Goal: Task Accomplishment & Management: Manage account settings

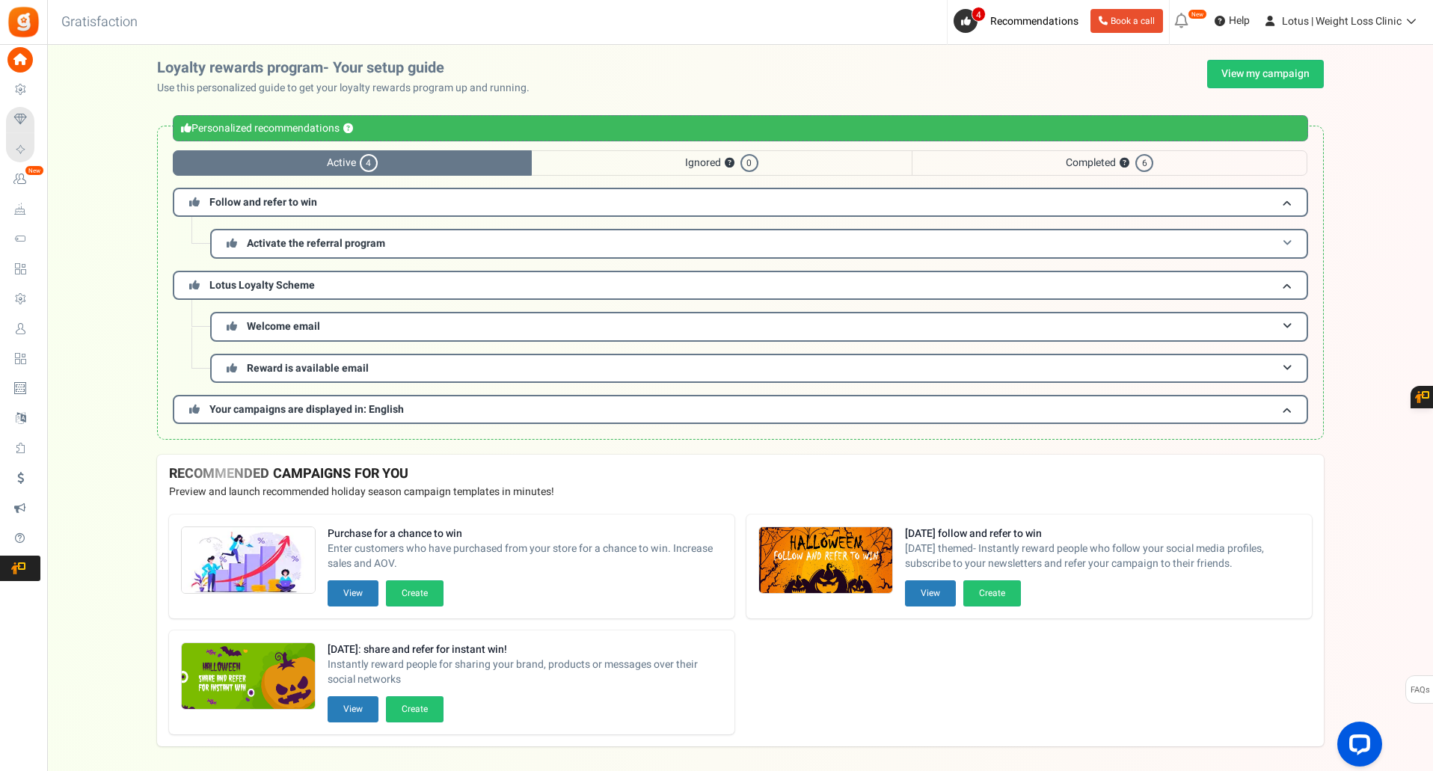
click at [316, 242] on span "Activate the referral program" at bounding box center [316, 244] width 138 height 16
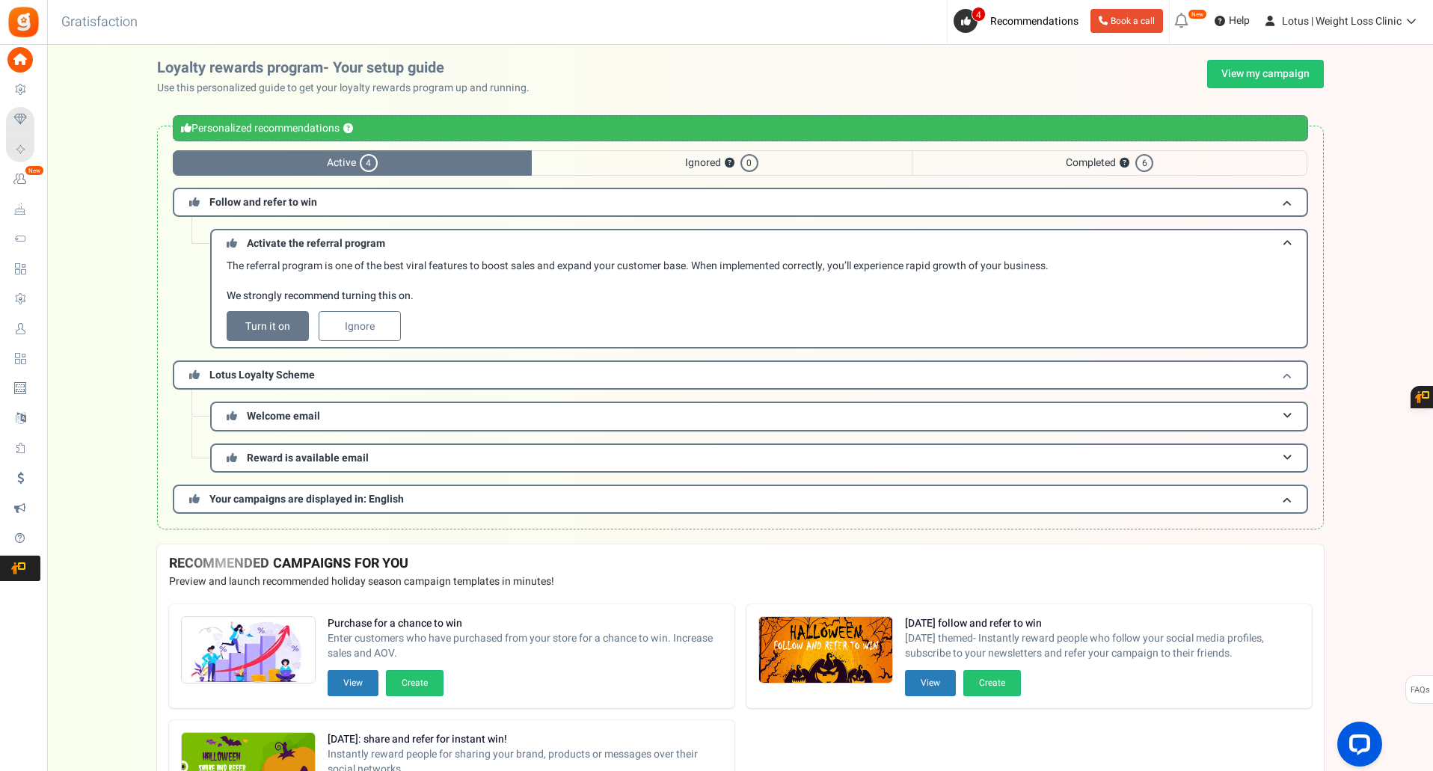
click at [254, 363] on h3 "Lotus Loyalty Scheme" at bounding box center [740, 374] width 1135 height 29
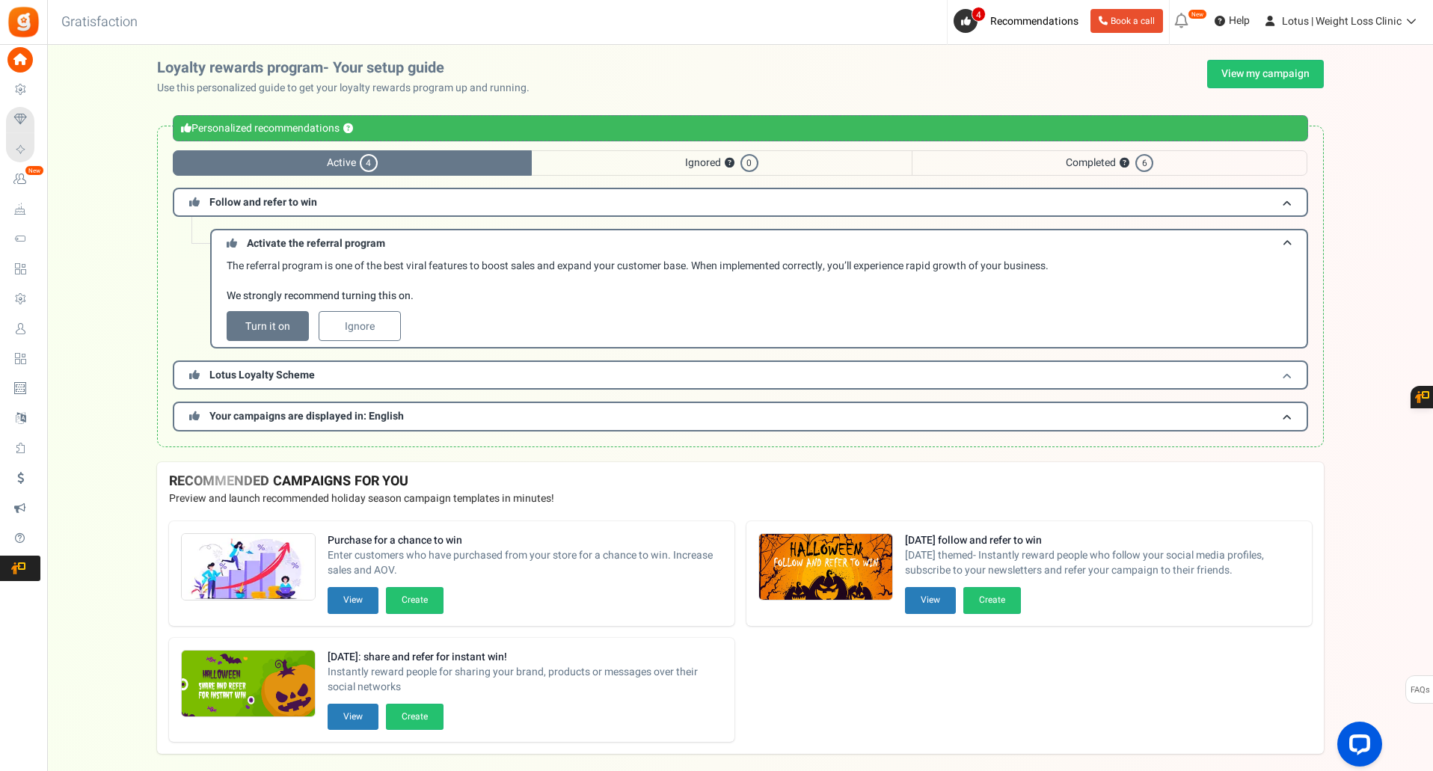
click at [262, 381] on span "Lotus Loyalty Scheme" at bounding box center [261, 375] width 105 height 16
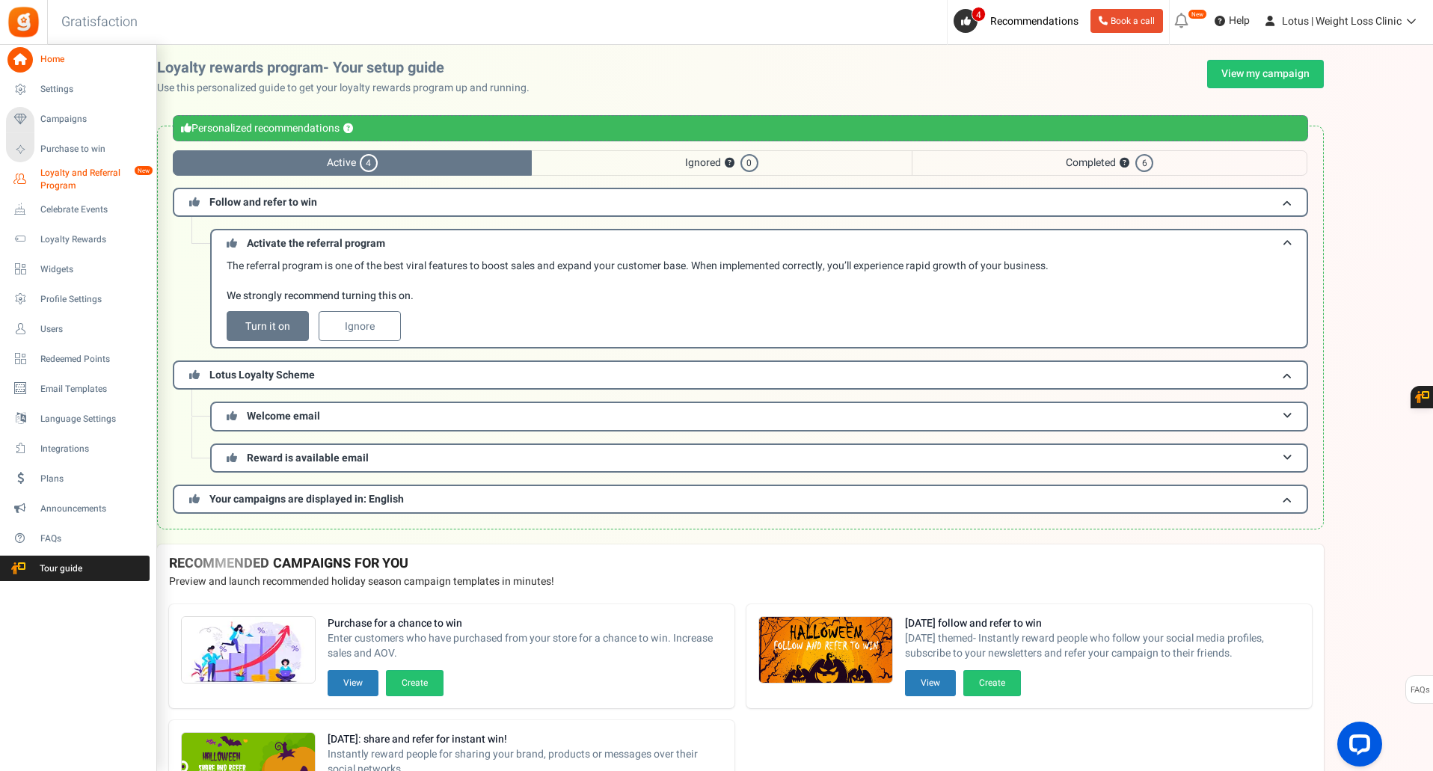
click at [64, 176] on span "Loyalty and Referral Program" at bounding box center [94, 179] width 109 height 25
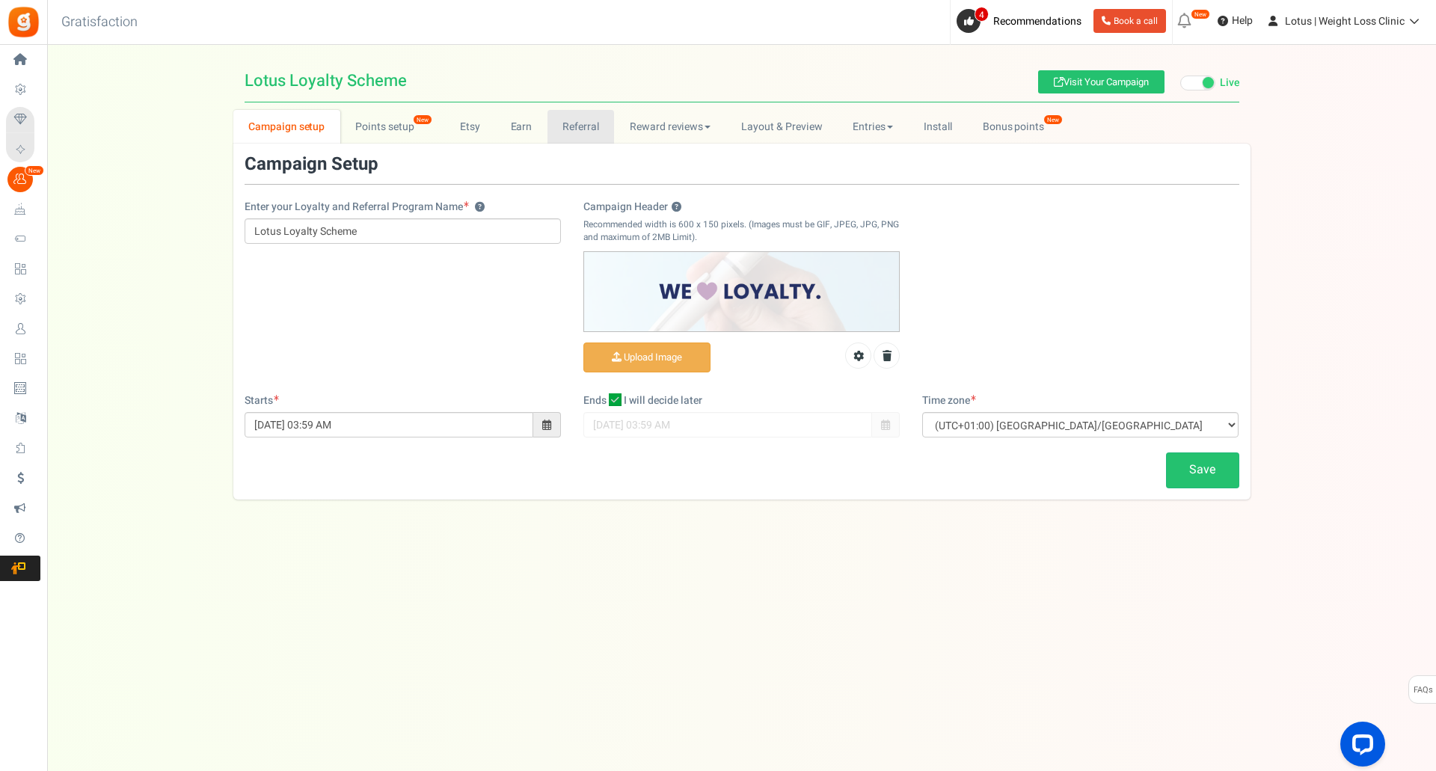
click at [571, 135] on link "Referral" at bounding box center [580, 127] width 67 height 34
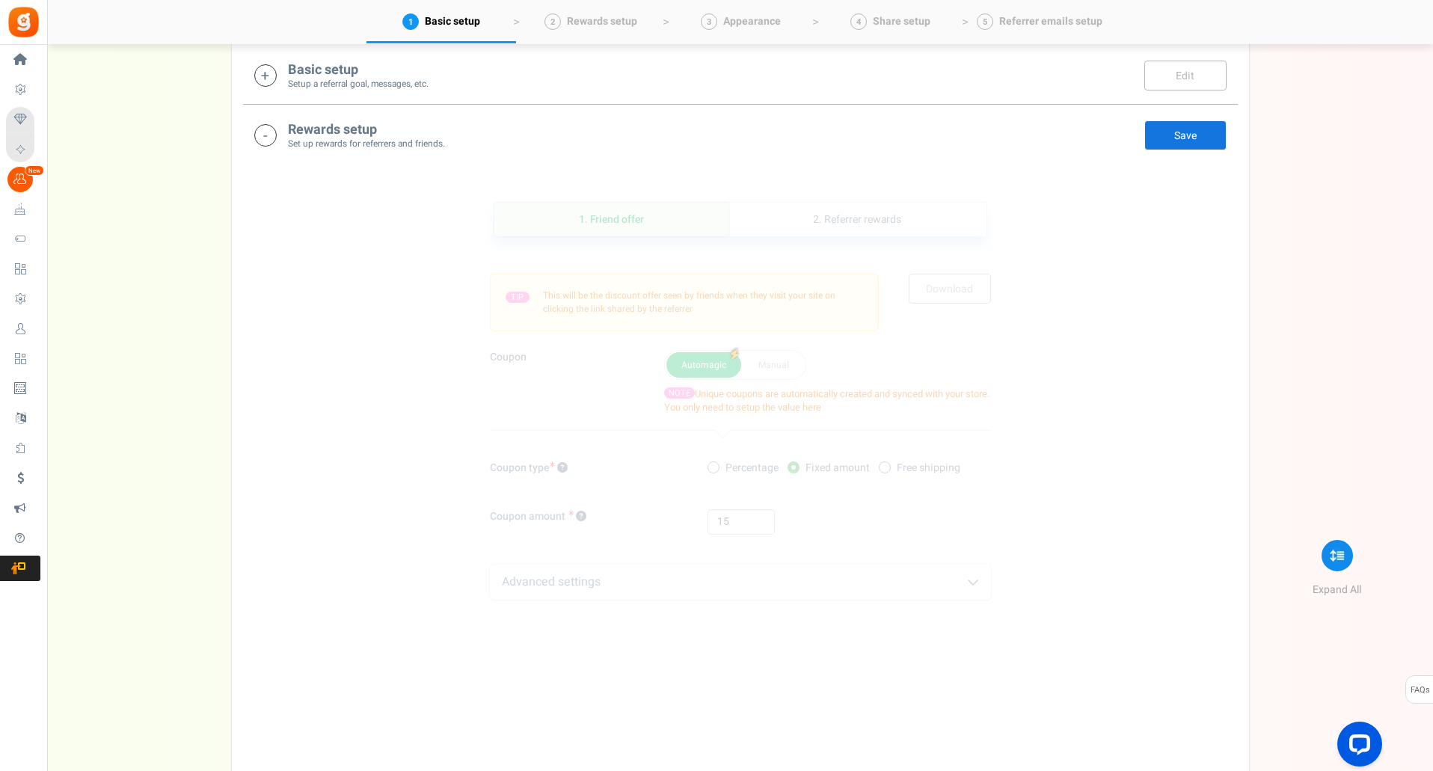
scroll to position [318, 0]
click at [743, 520] on input "15" at bounding box center [740, 515] width 67 height 25
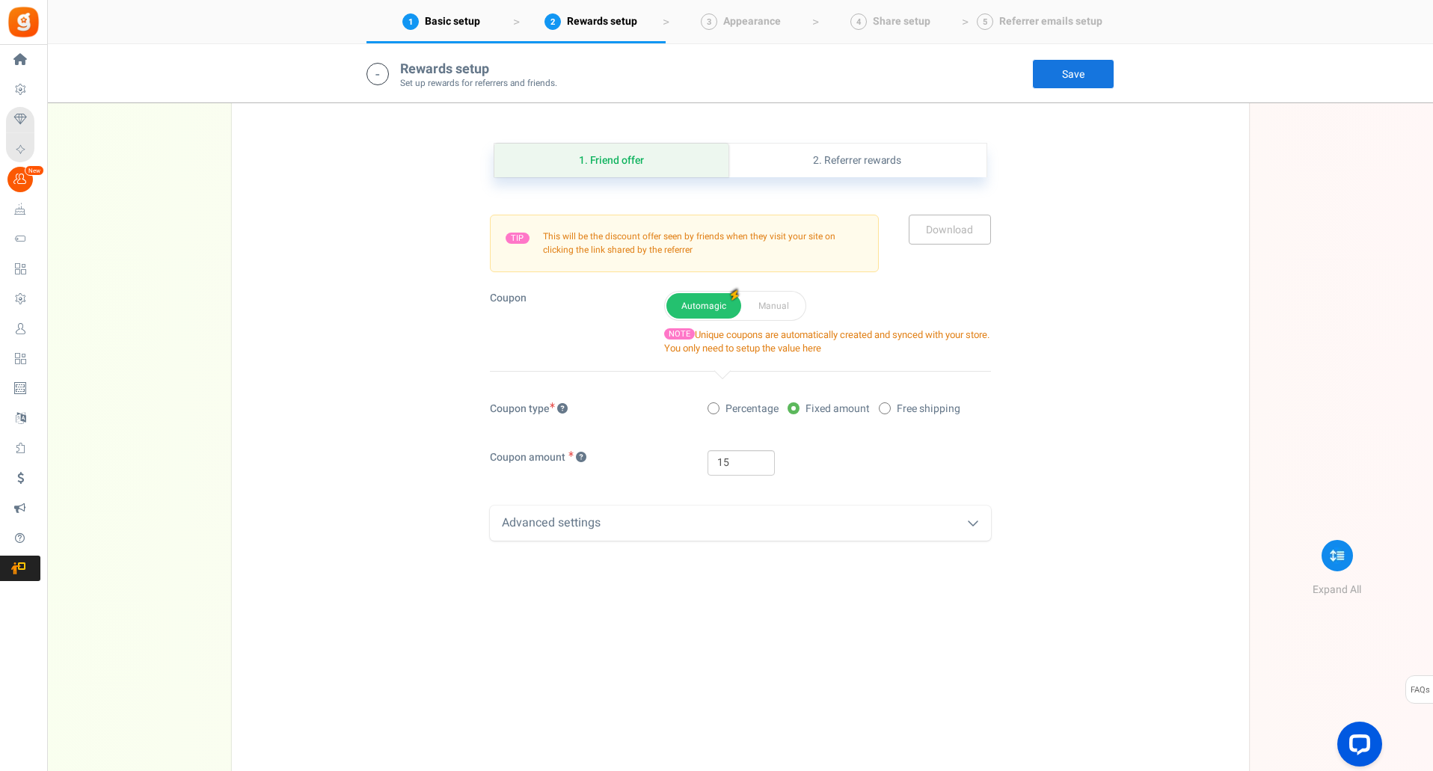
scroll to position [372, 0]
drag, startPoint x: 743, startPoint y: 520, endPoint x: 745, endPoint y: 457, distance: 63.6
click at [745, 457] on div "Coupon type Percentage Fixed amount Free shipping Coupon amount 15 Advanced set…" at bounding box center [740, 468] width 501 height 139
click at [745, 457] on input "15" at bounding box center [740, 460] width 67 height 25
click at [745, 457] on input "3" at bounding box center [740, 460] width 67 height 25
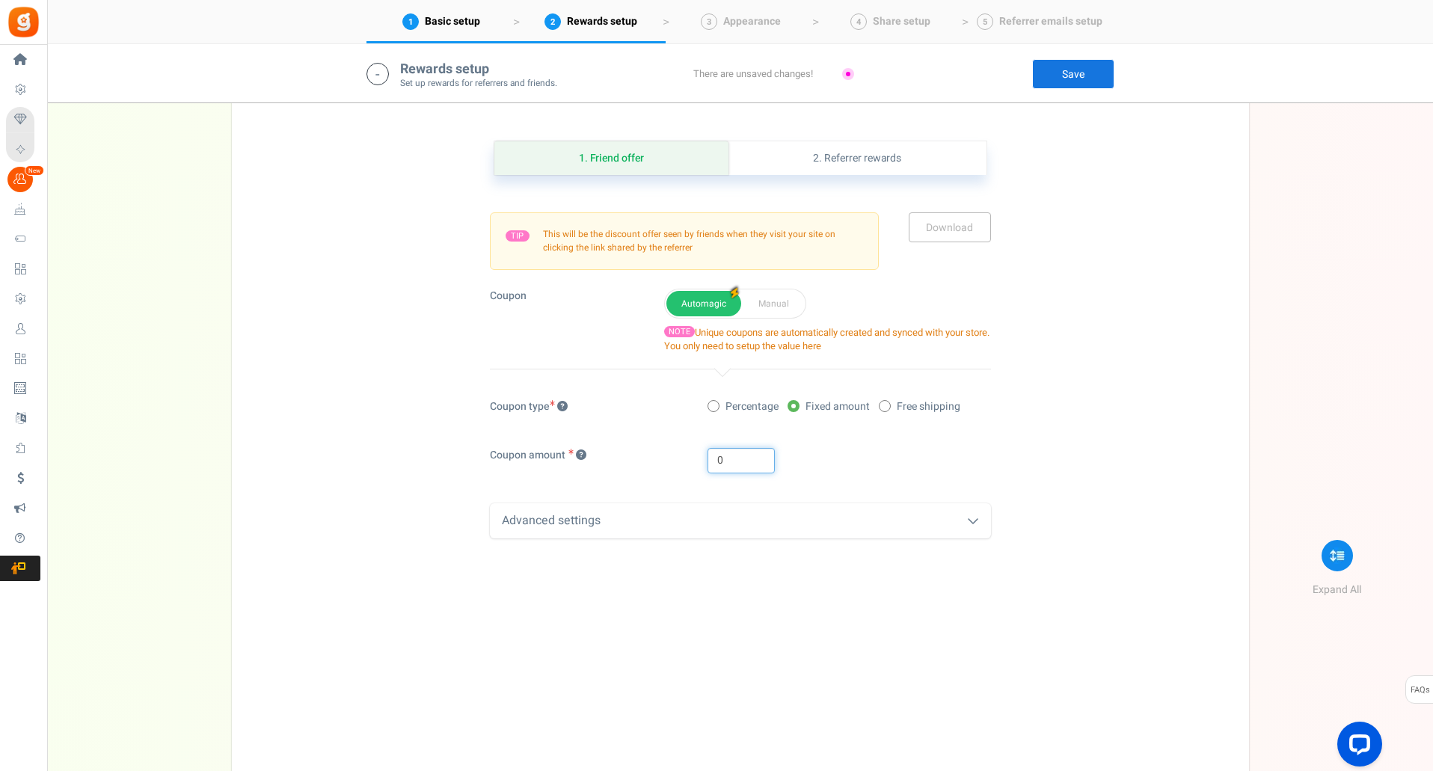
click at [745, 457] on input "0" at bounding box center [740, 460] width 67 height 25
type input "30"
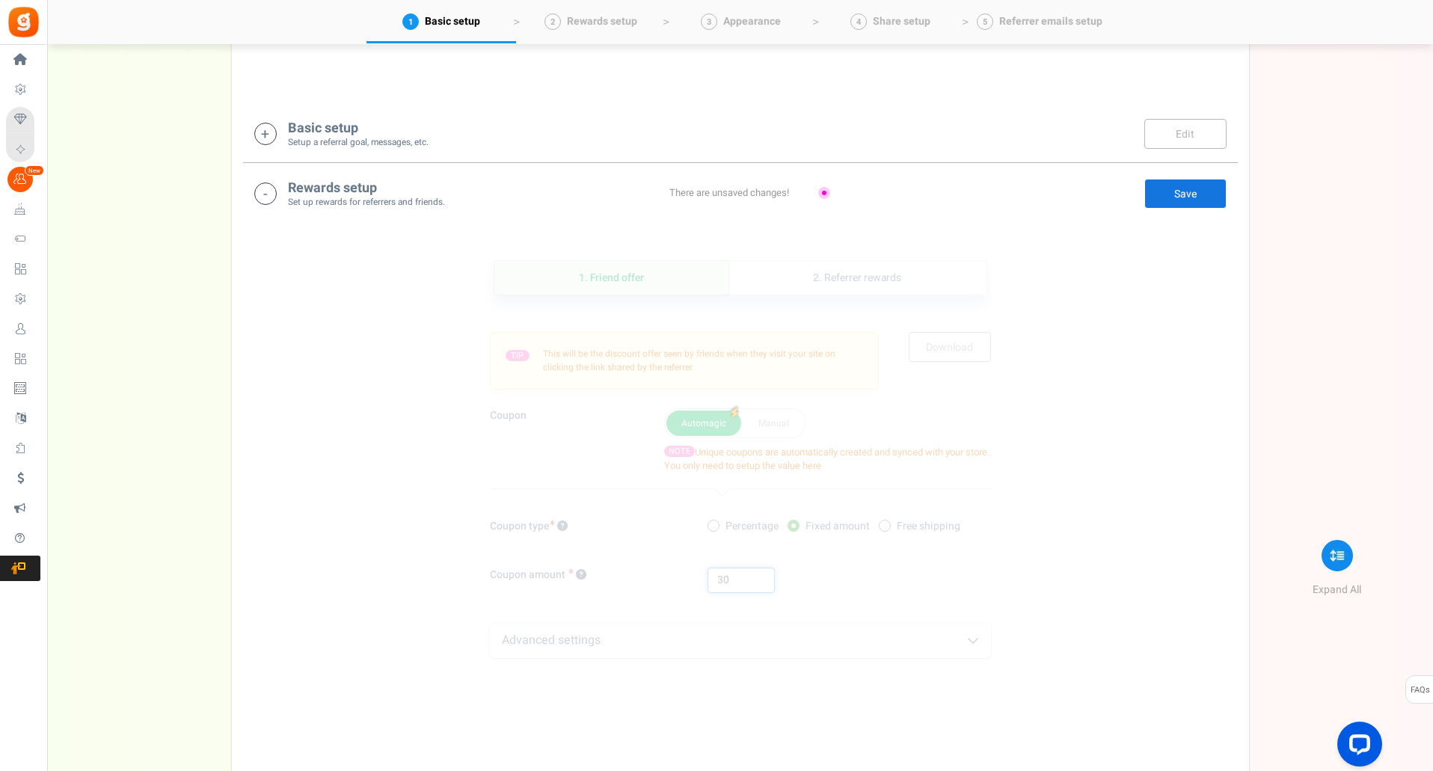
scroll to position [250, 0]
click at [1179, 204] on link "Save" at bounding box center [1185, 197] width 82 height 30
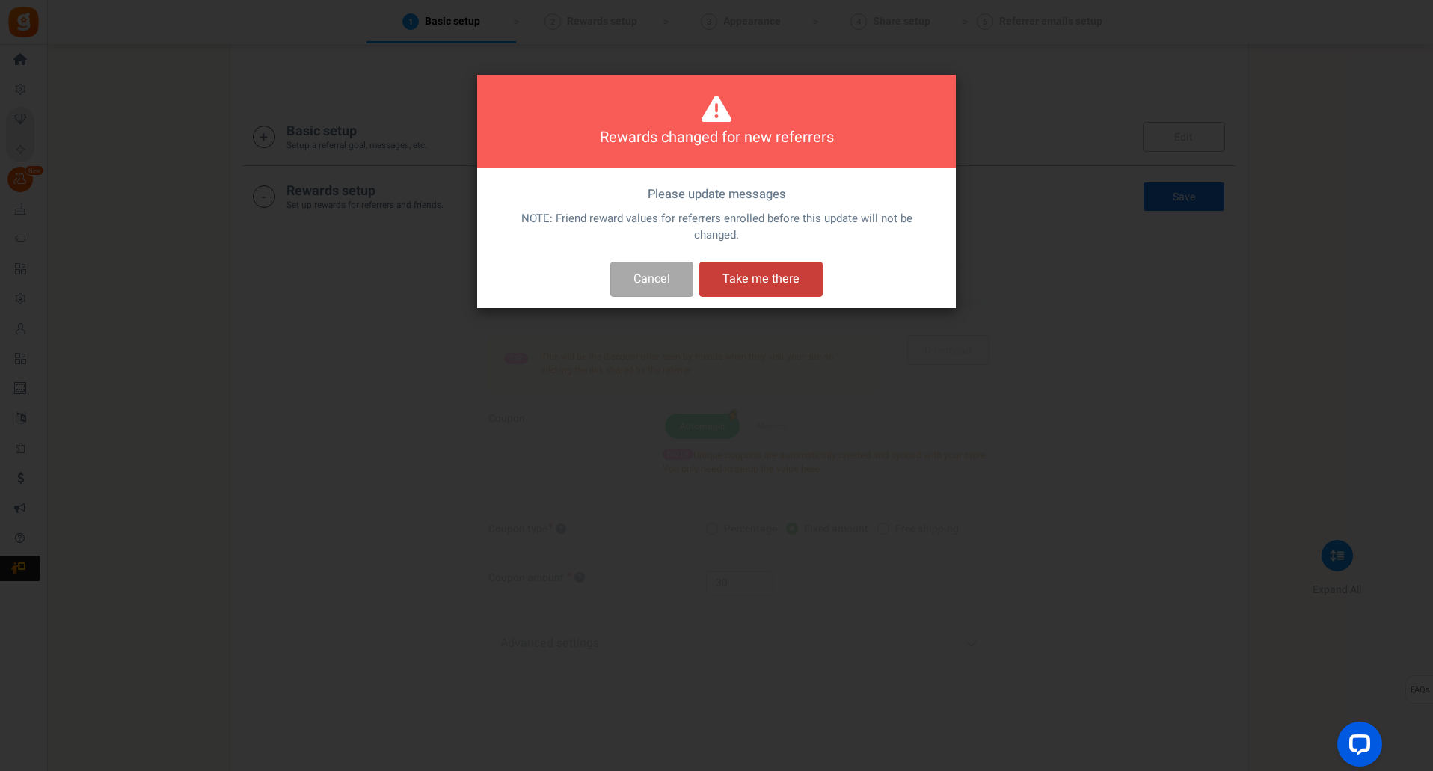
click at [748, 280] on button "Take me there" at bounding box center [760, 279] width 123 height 35
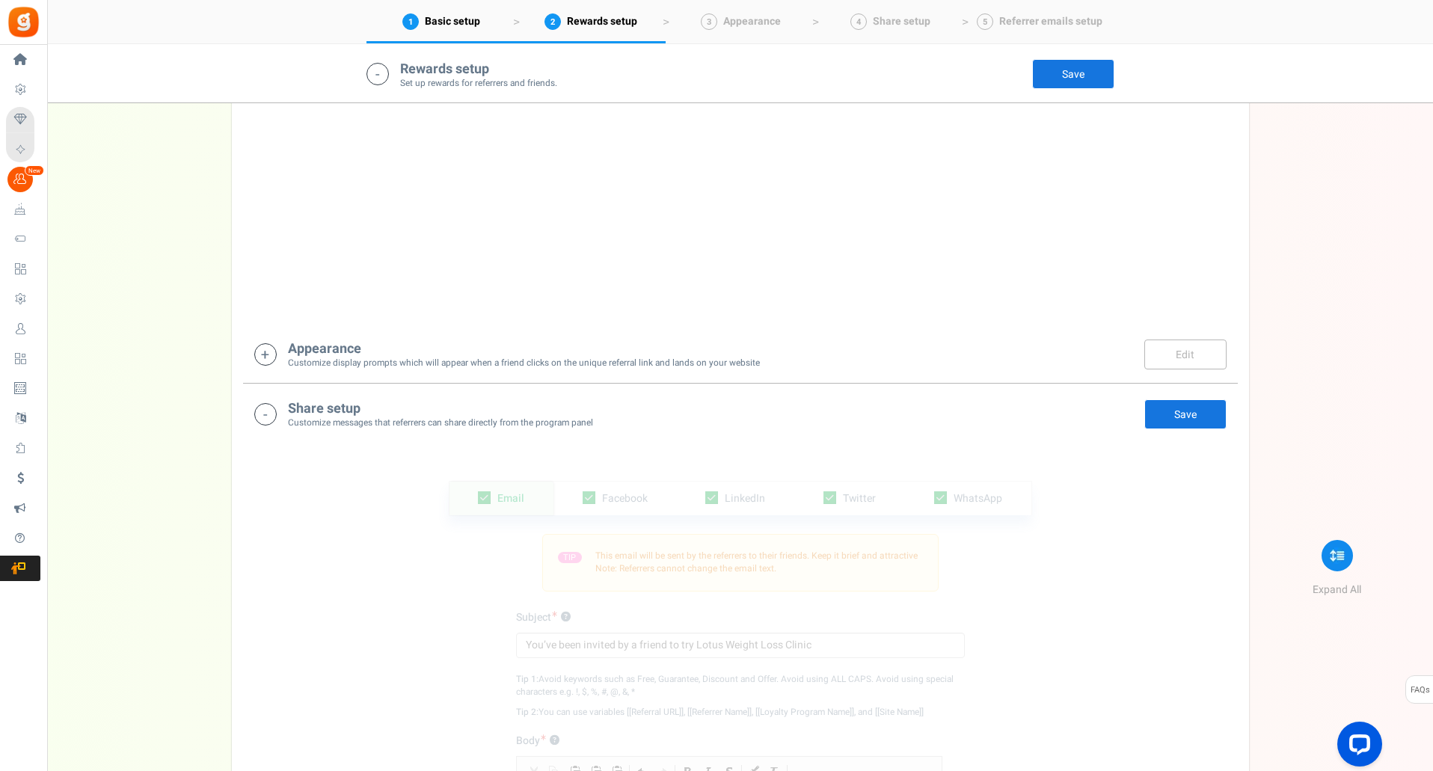
scroll to position [853, 0]
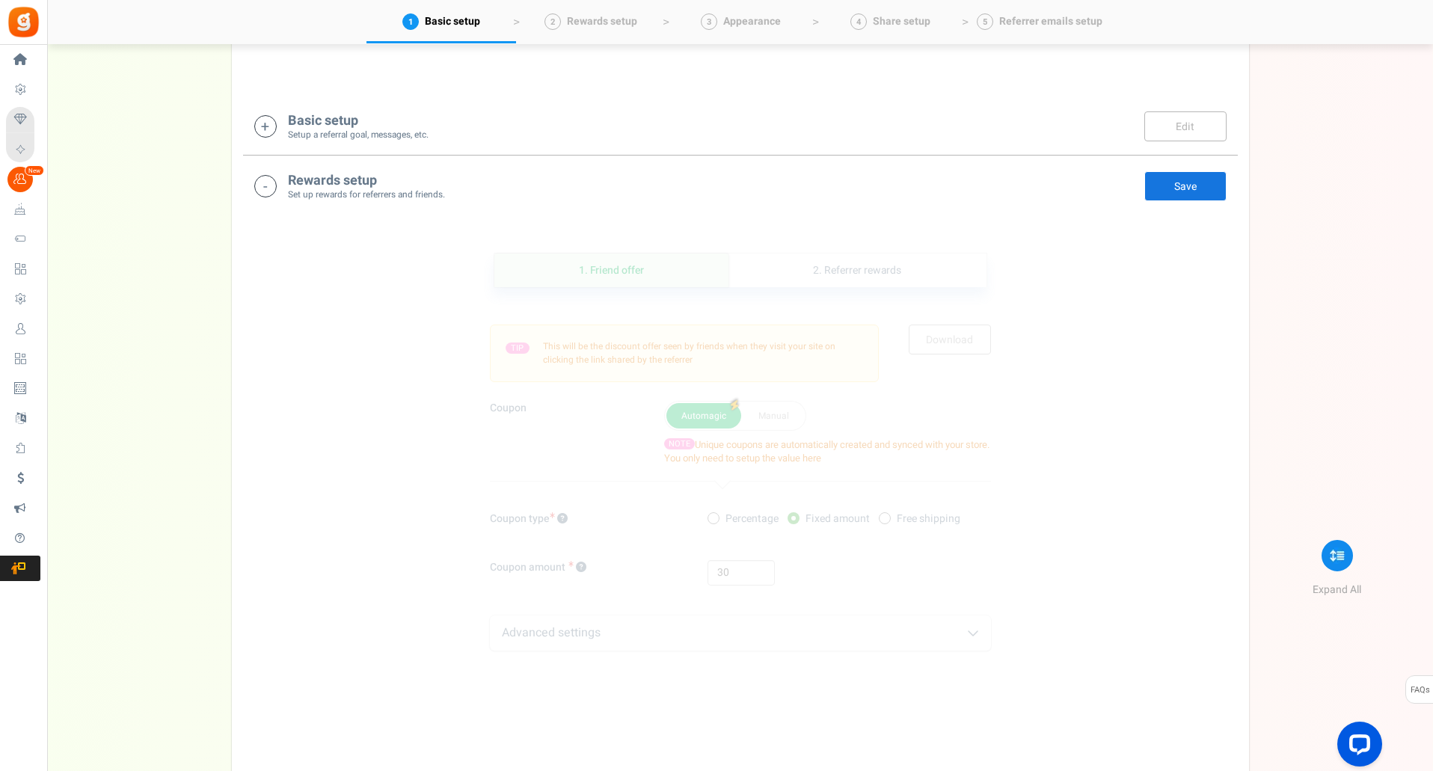
click at [642, 472] on div "Coupon Automagic Manual NOTE Unique coupons are automatically created and synce…" at bounding box center [740, 441] width 501 height 81
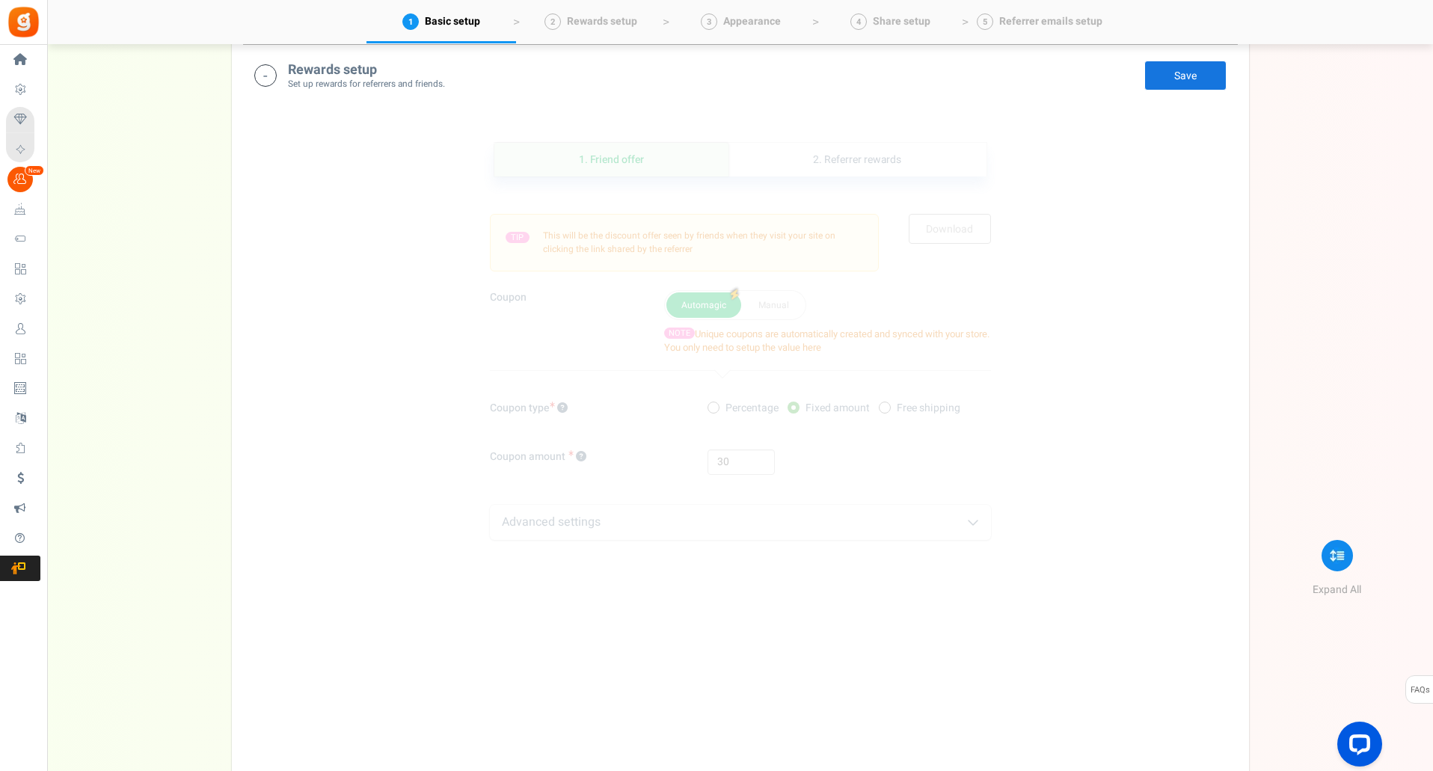
scroll to position [372, 0]
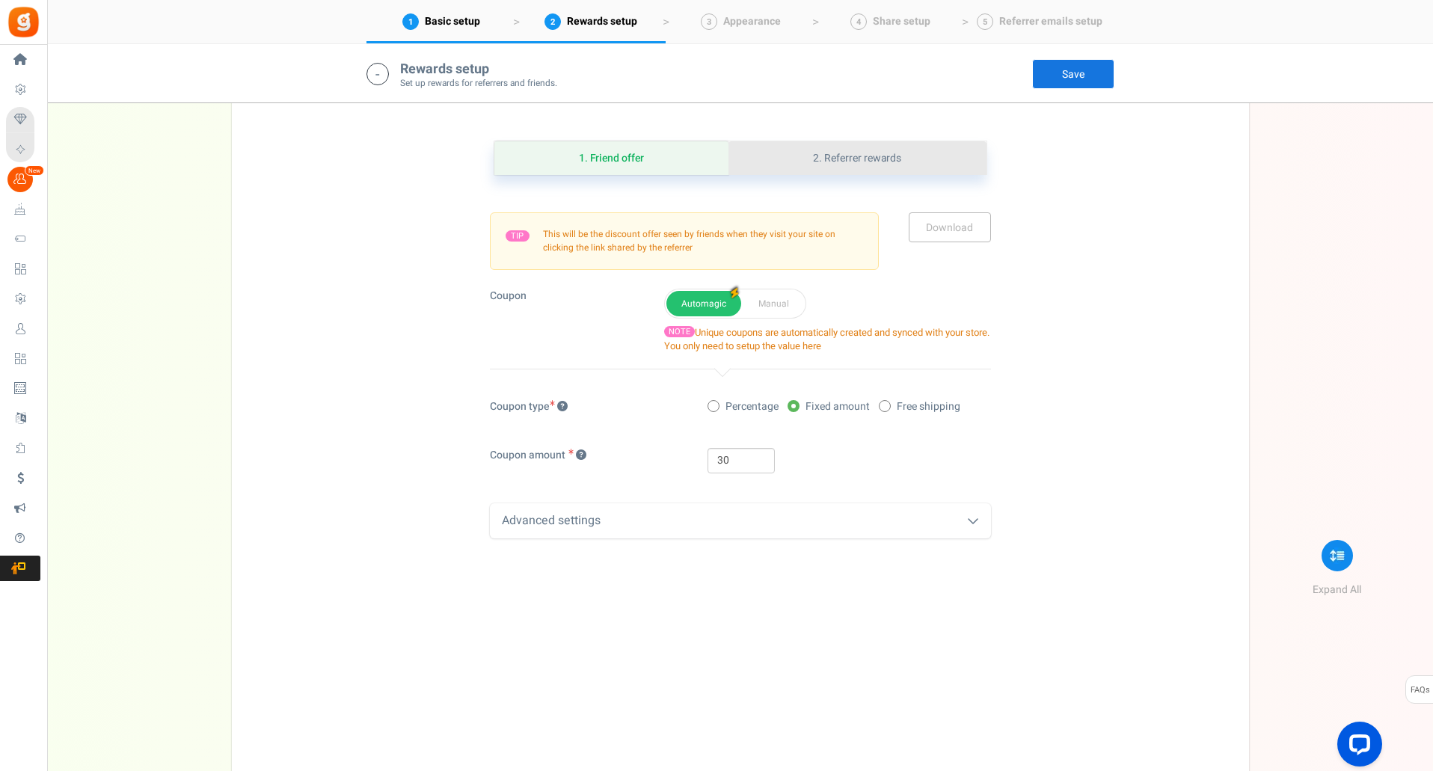
click at [849, 166] on link "2. Referrer rewards" at bounding box center [856, 158] width 257 height 34
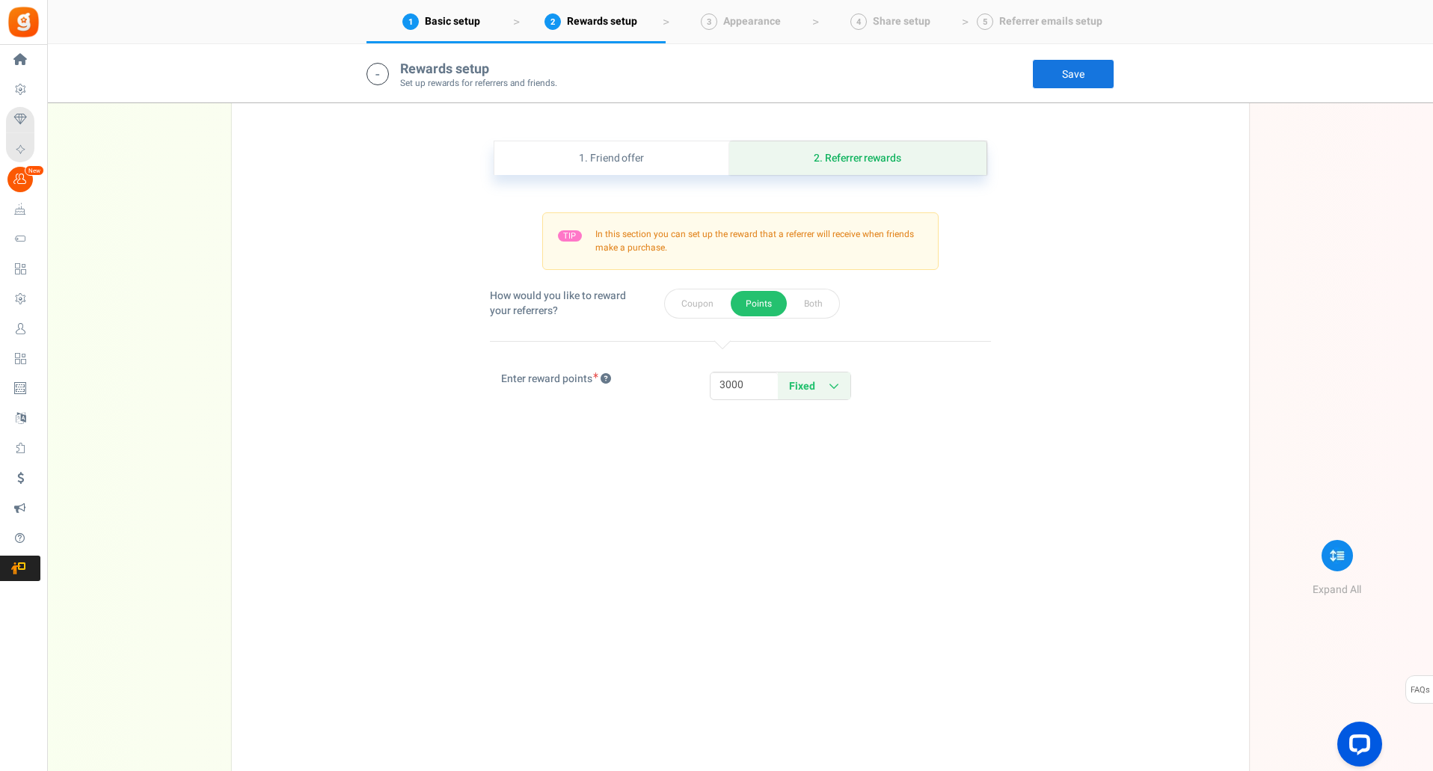
click at [1074, 73] on link "Save" at bounding box center [1073, 74] width 82 height 30
click at [1060, 69] on link "Save" at bounding box center [1073, 74] width 82 height 30
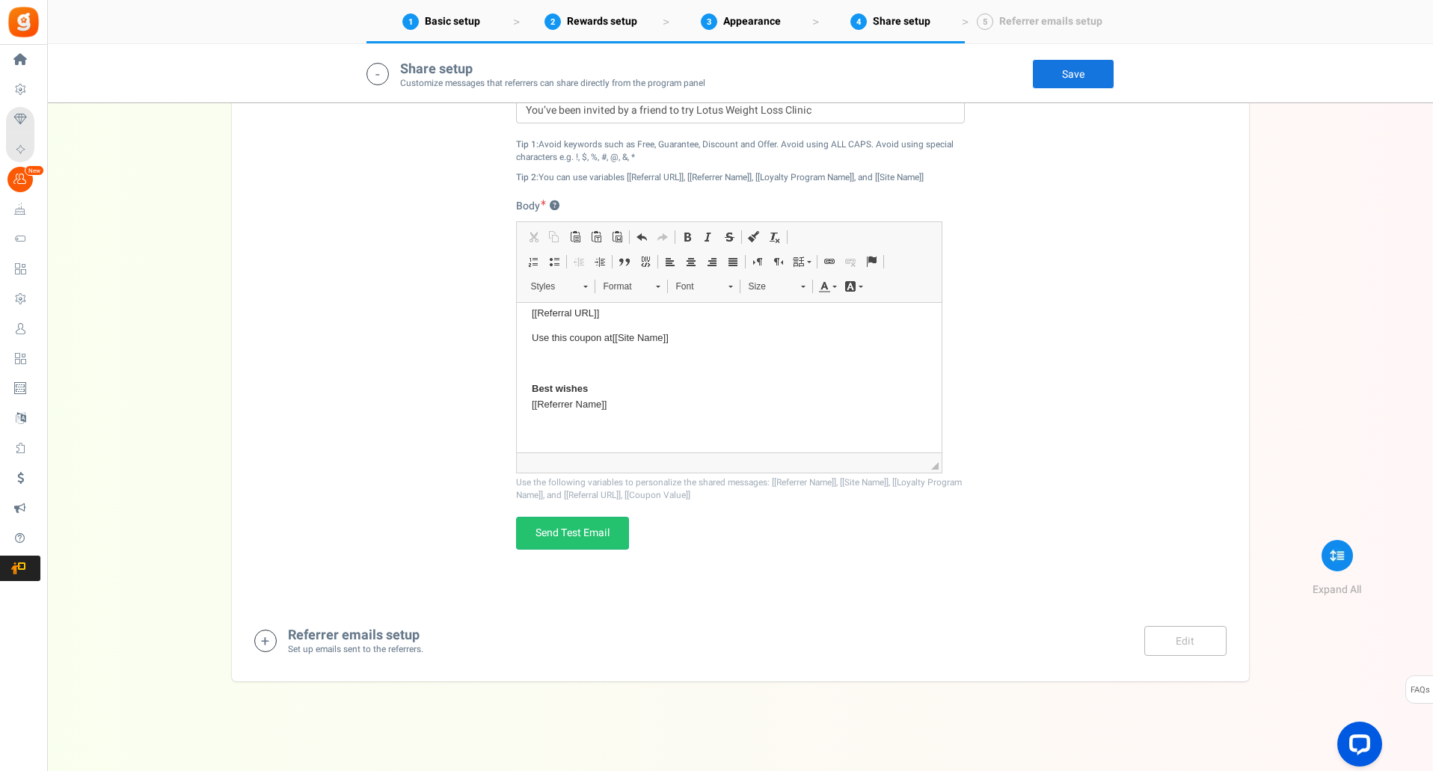
scroll to position [0, 0]
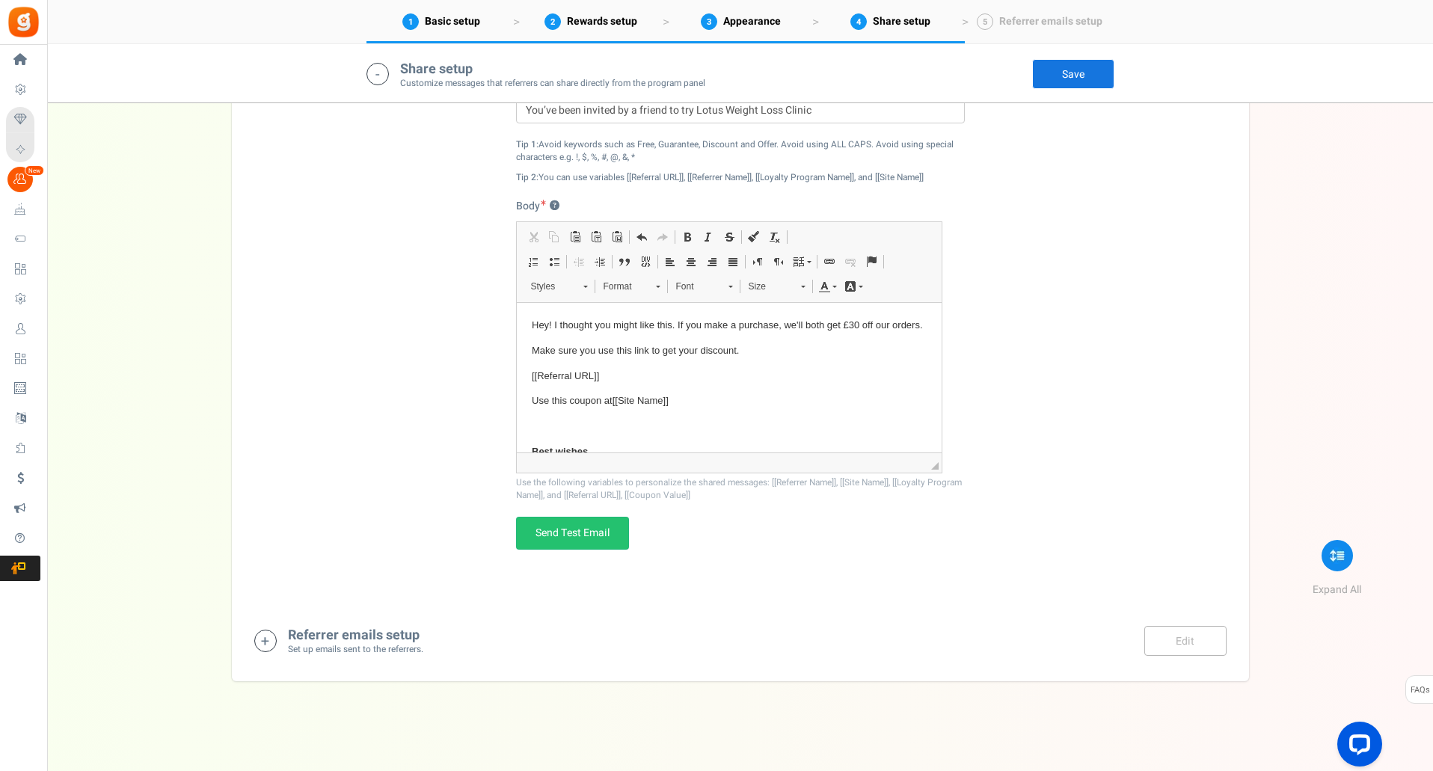
click at [385, 360] on div "Email Facebook LinkedIn Twitter WhatsApp INFO Email share is currently disabled…" at bounding box center [740, 256] width 995 height 694
